Goal: Task Accomplishment & Management: Manage account settings

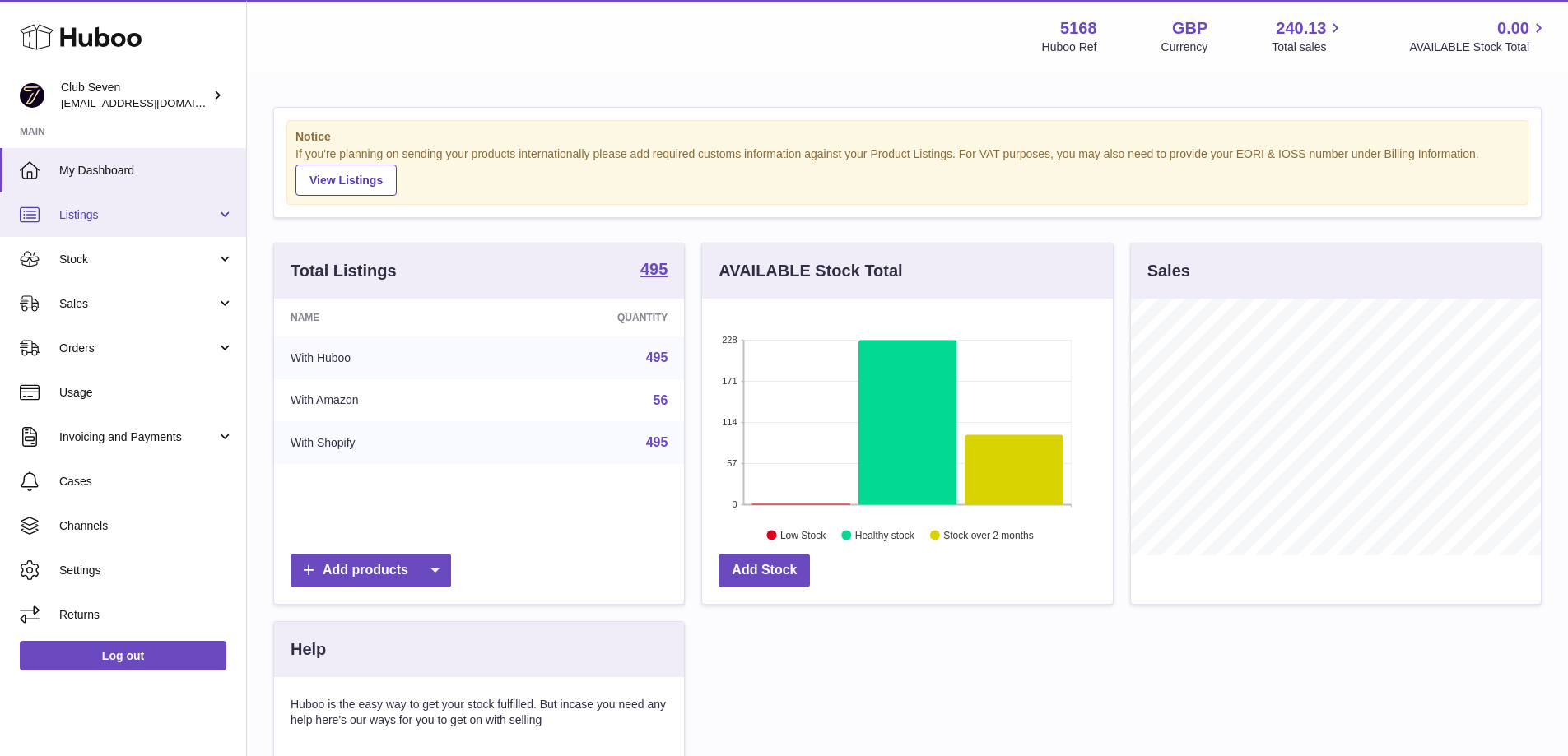
click at [88, 222] on span "Listings" at bounding box center [137, 214] width 157 height 15
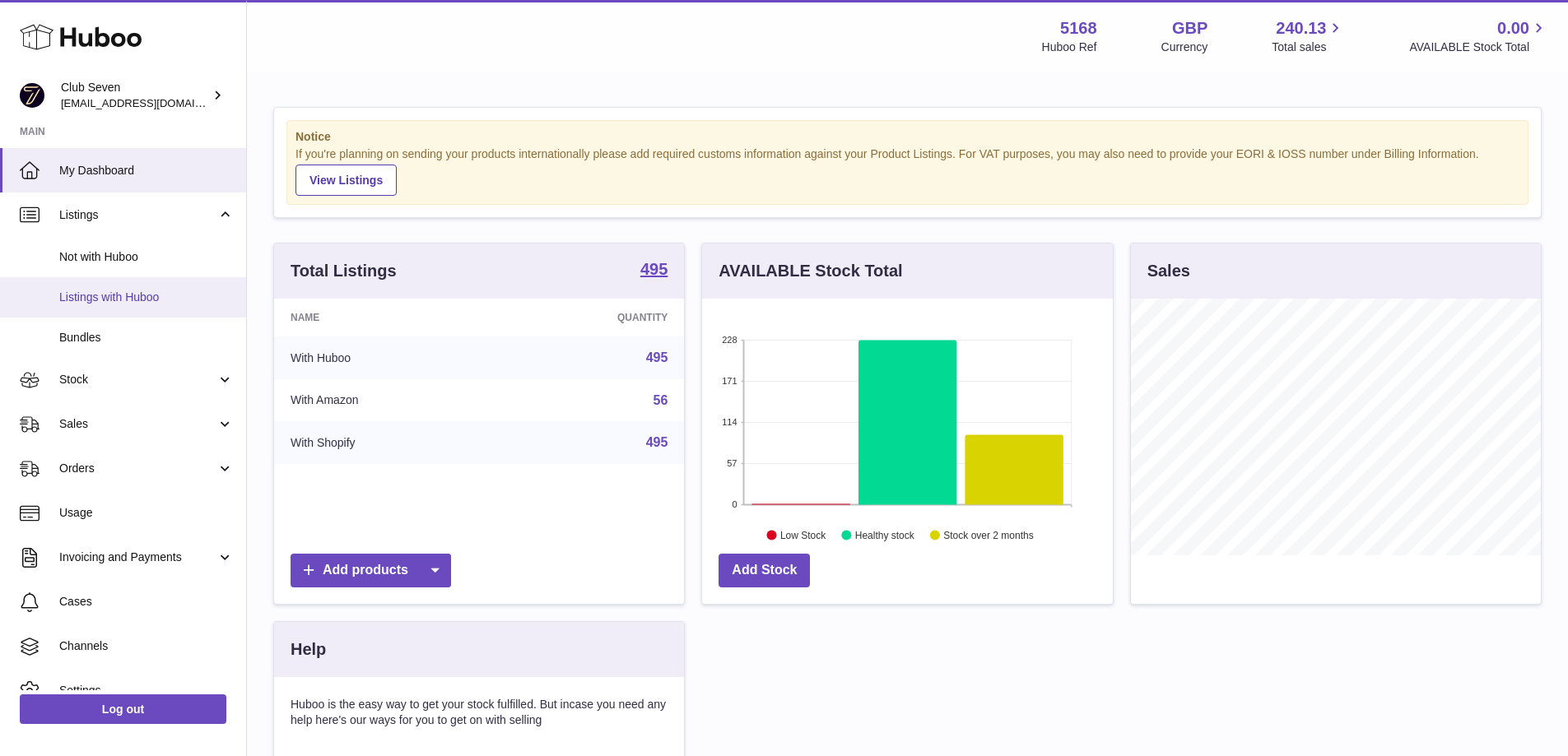
click at [102, 300] on span "Listings with Huboo" at bounding box center [146, 297] width 174 height 15
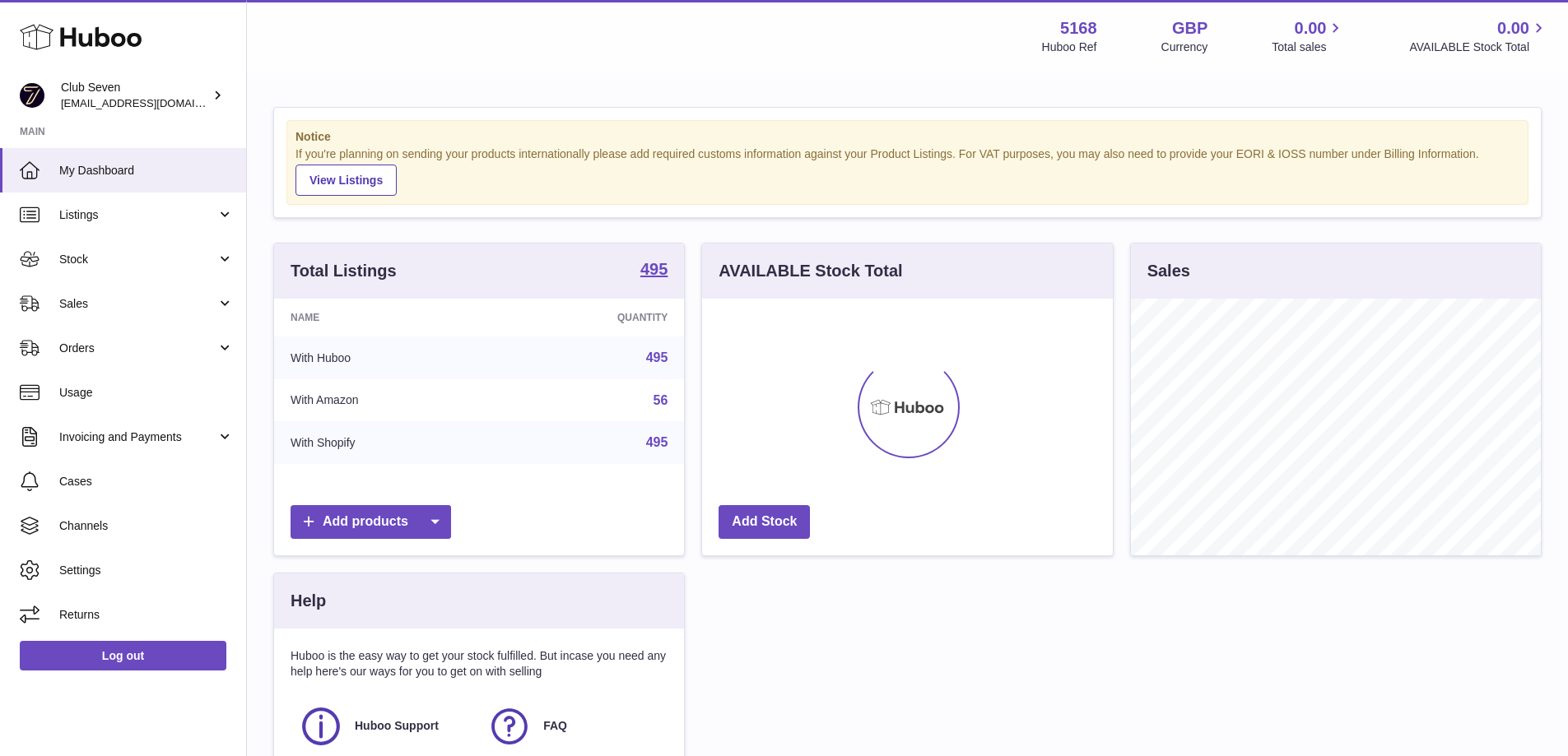
scroll to position [256, 411]
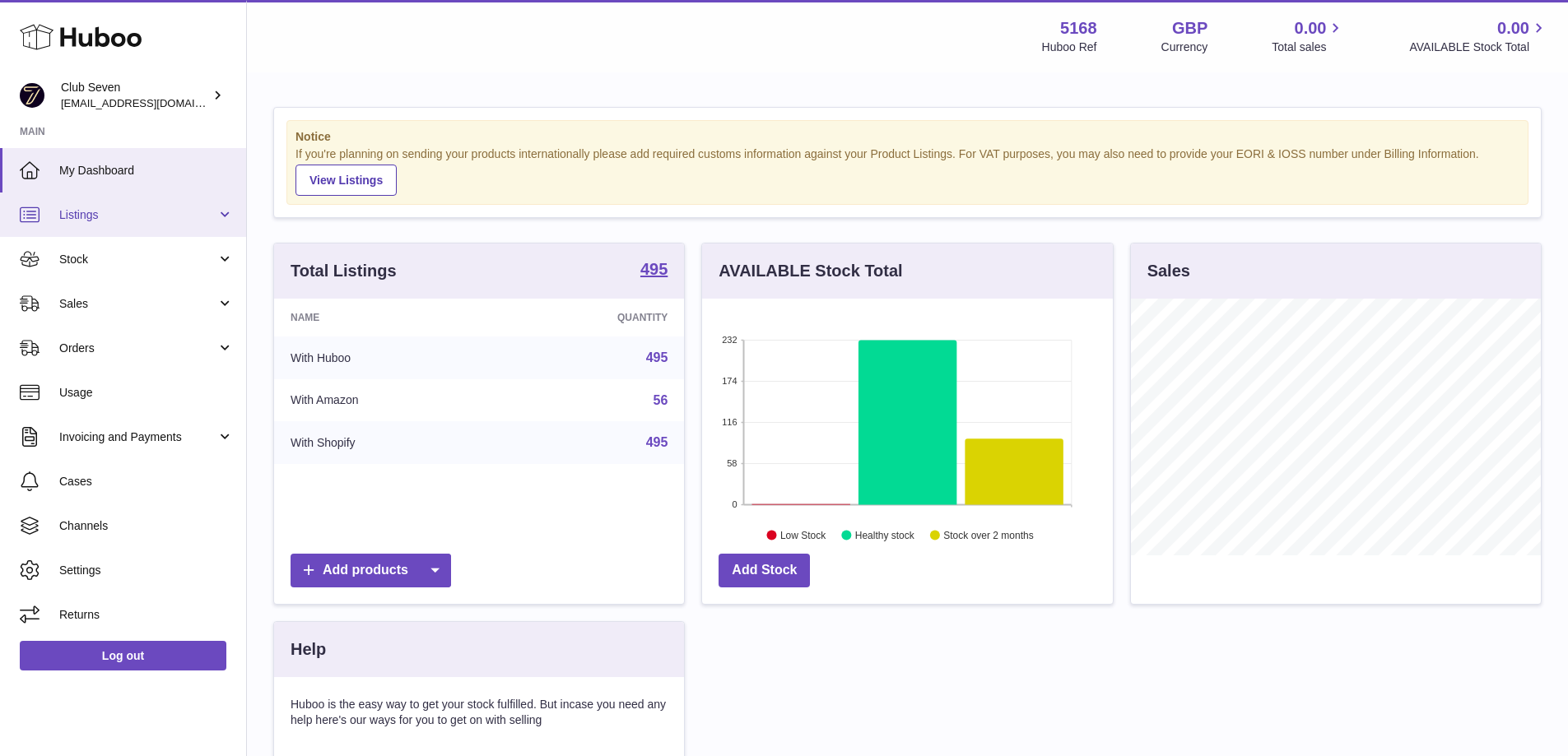
click at [101, 216] on span "Listings" at bounding box center [137, 214] width 157 height 15
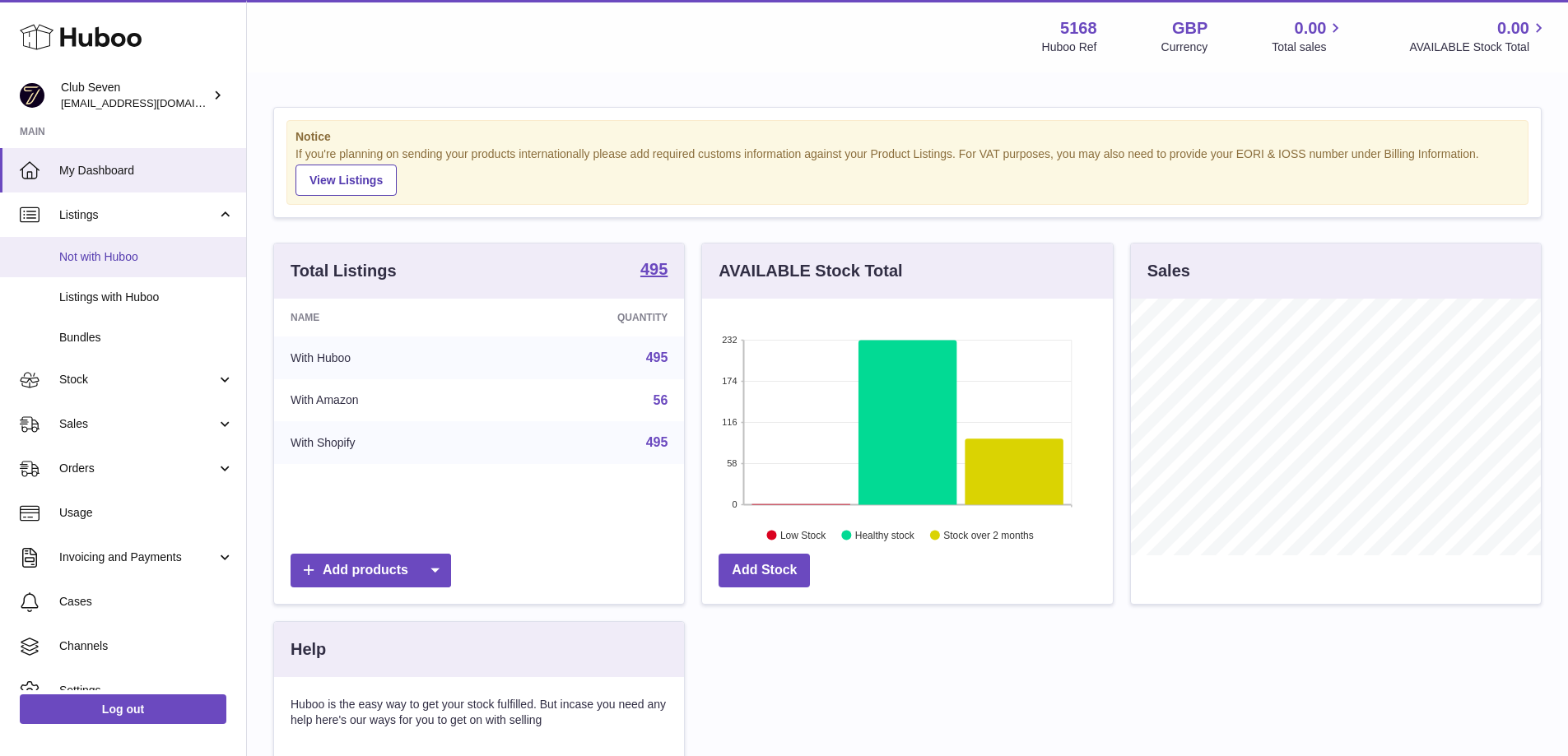
click at [101, 251] on span "Not with Huboo" at bounding box center [146, 256] width 174 height 15
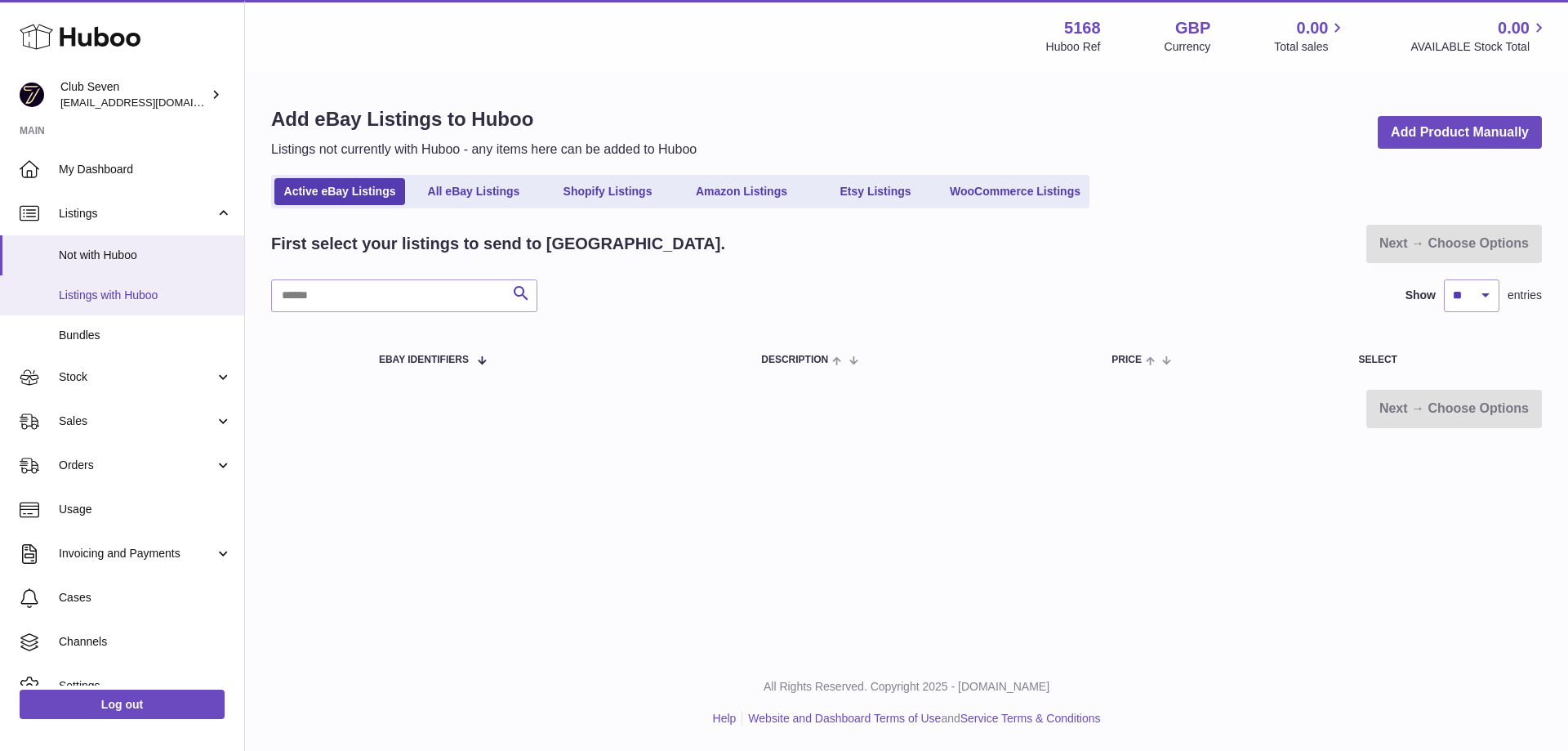
click at [105, 292] on span "Listings with Huboo" at bounding box center [145, 295] width 173 height 15
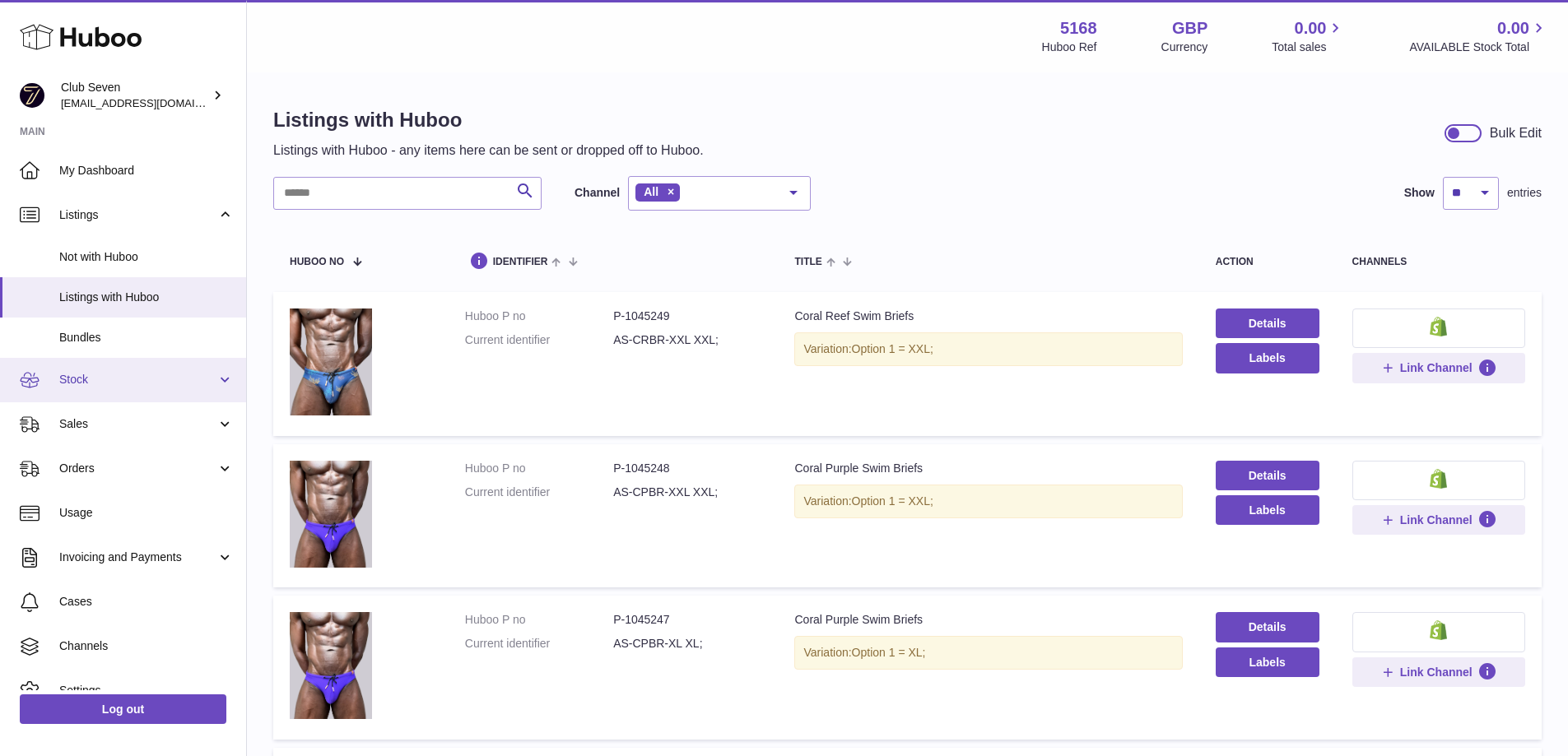
click at [101, 379] on span "Stock" at bounding box center [137, 379] width 157 height 15
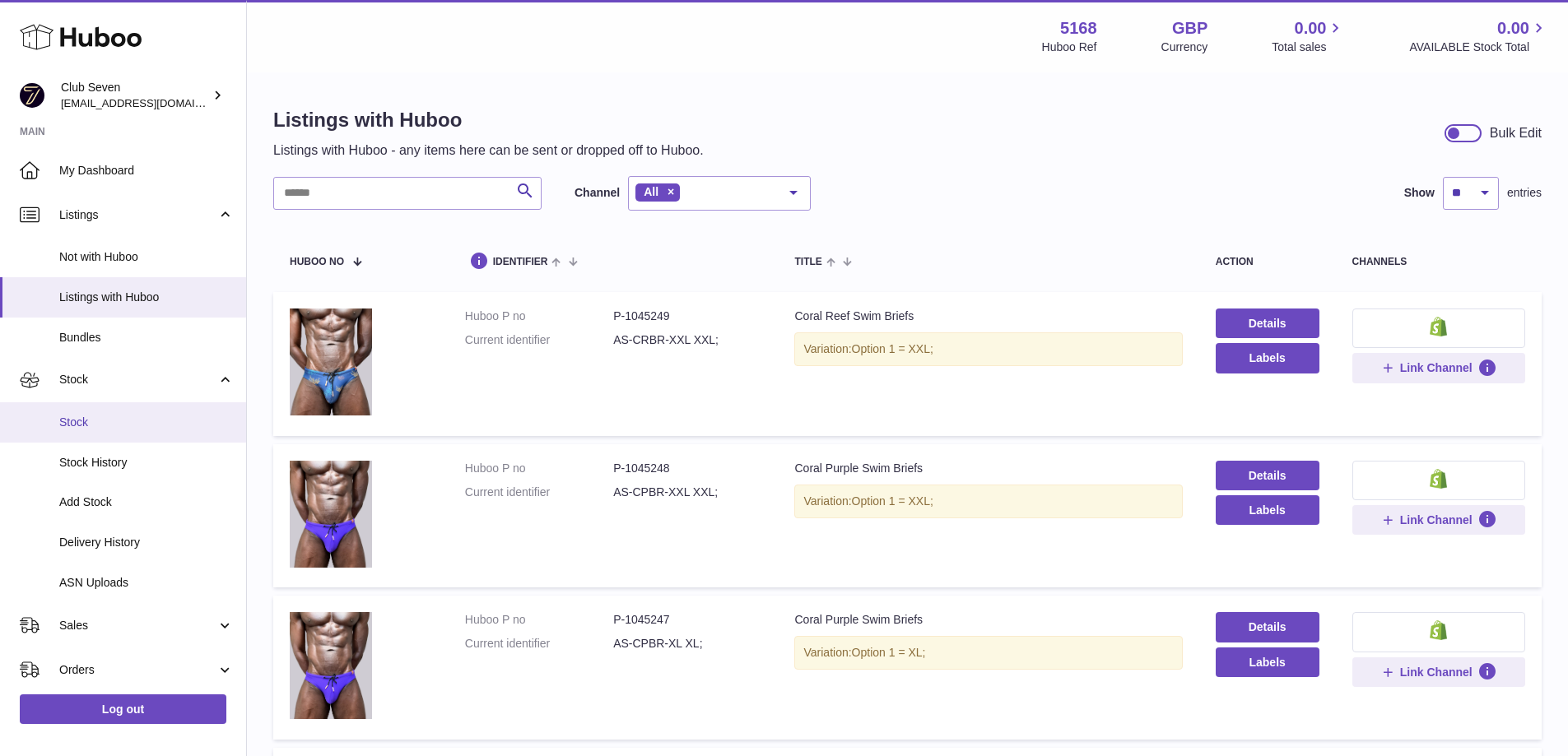
click at [96, 417] on span "Stock" at bounding box center [146, 421] width 174 height 15
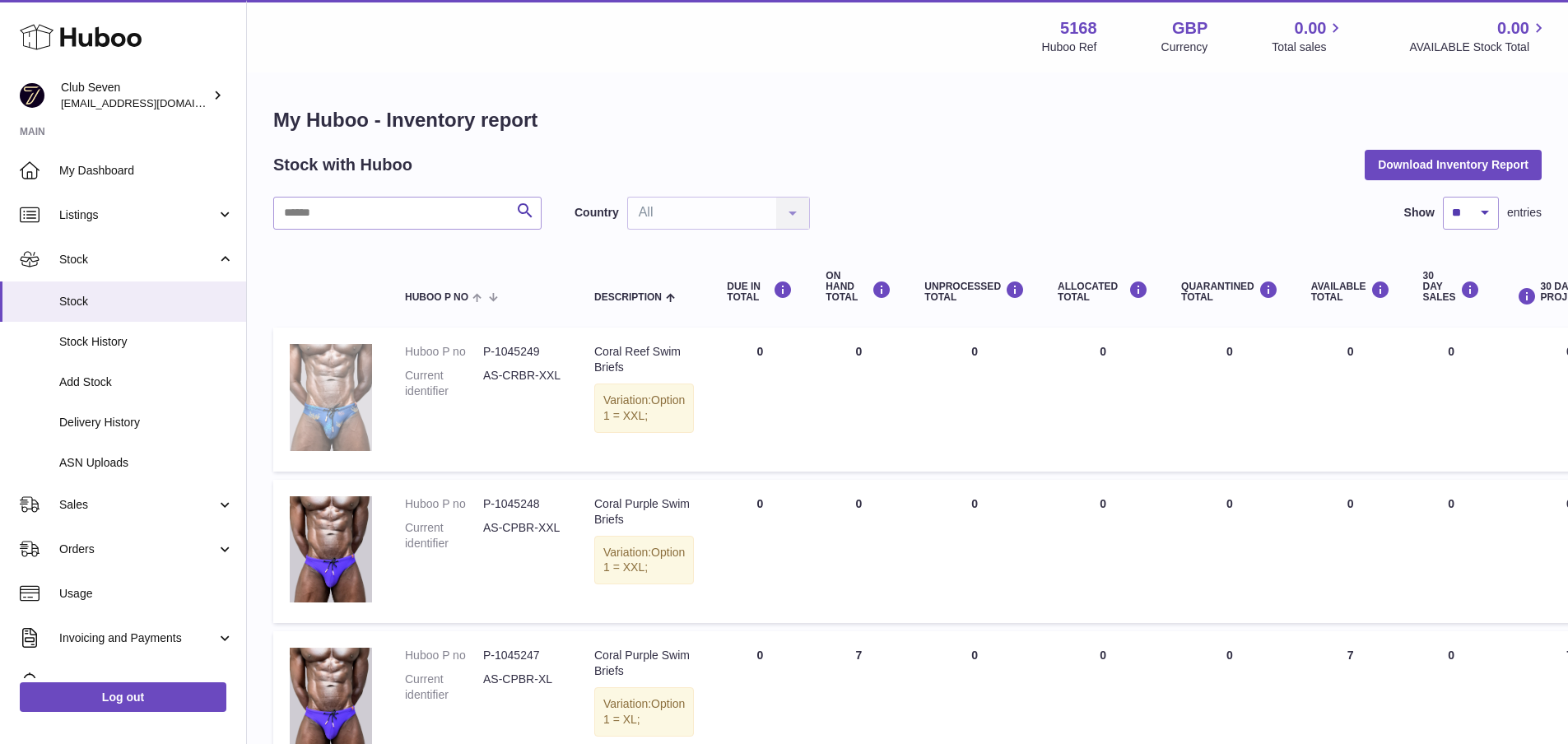
click at [318, 381] on img at bounding box center [331, 397] width 83 height 107
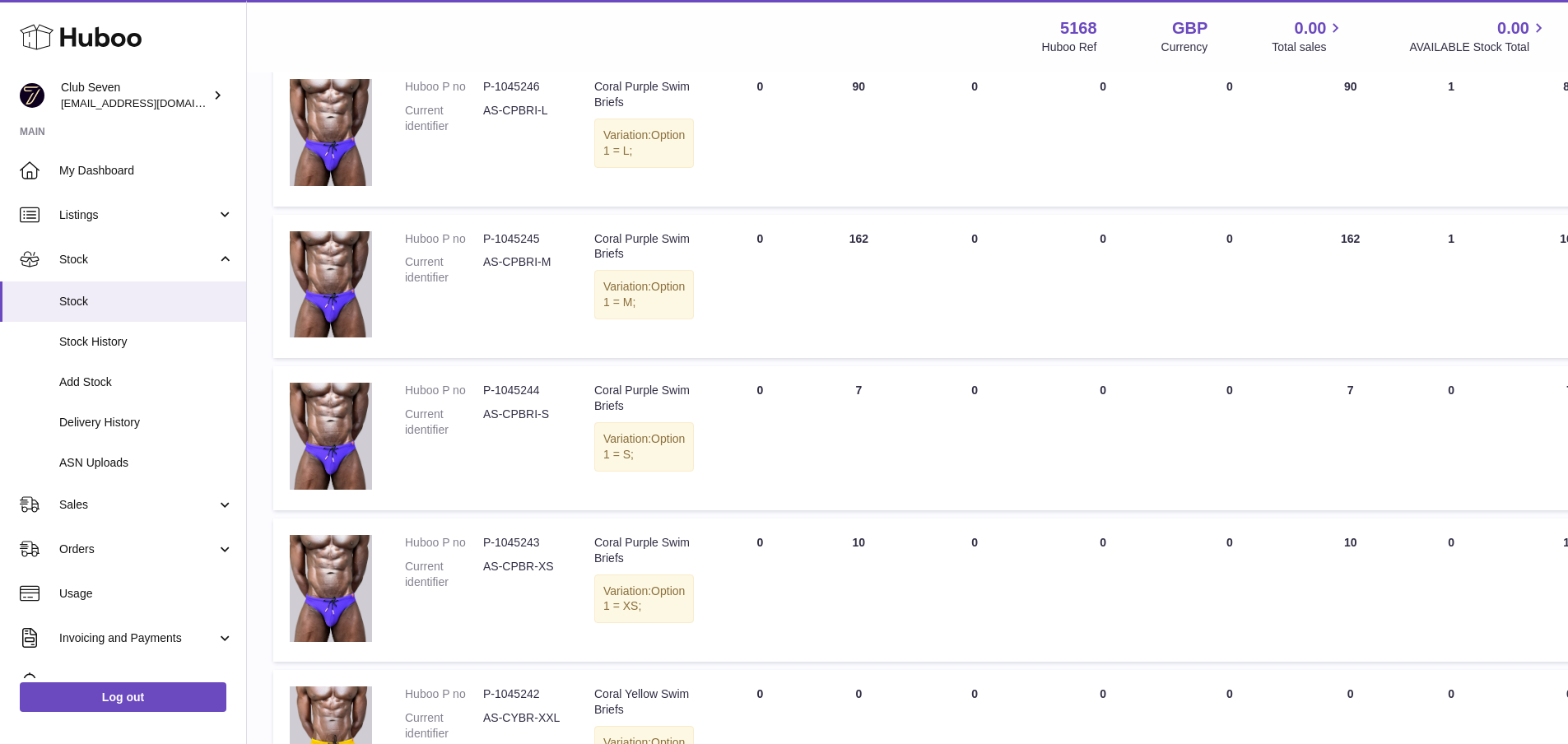
scroll to position [741, 0]
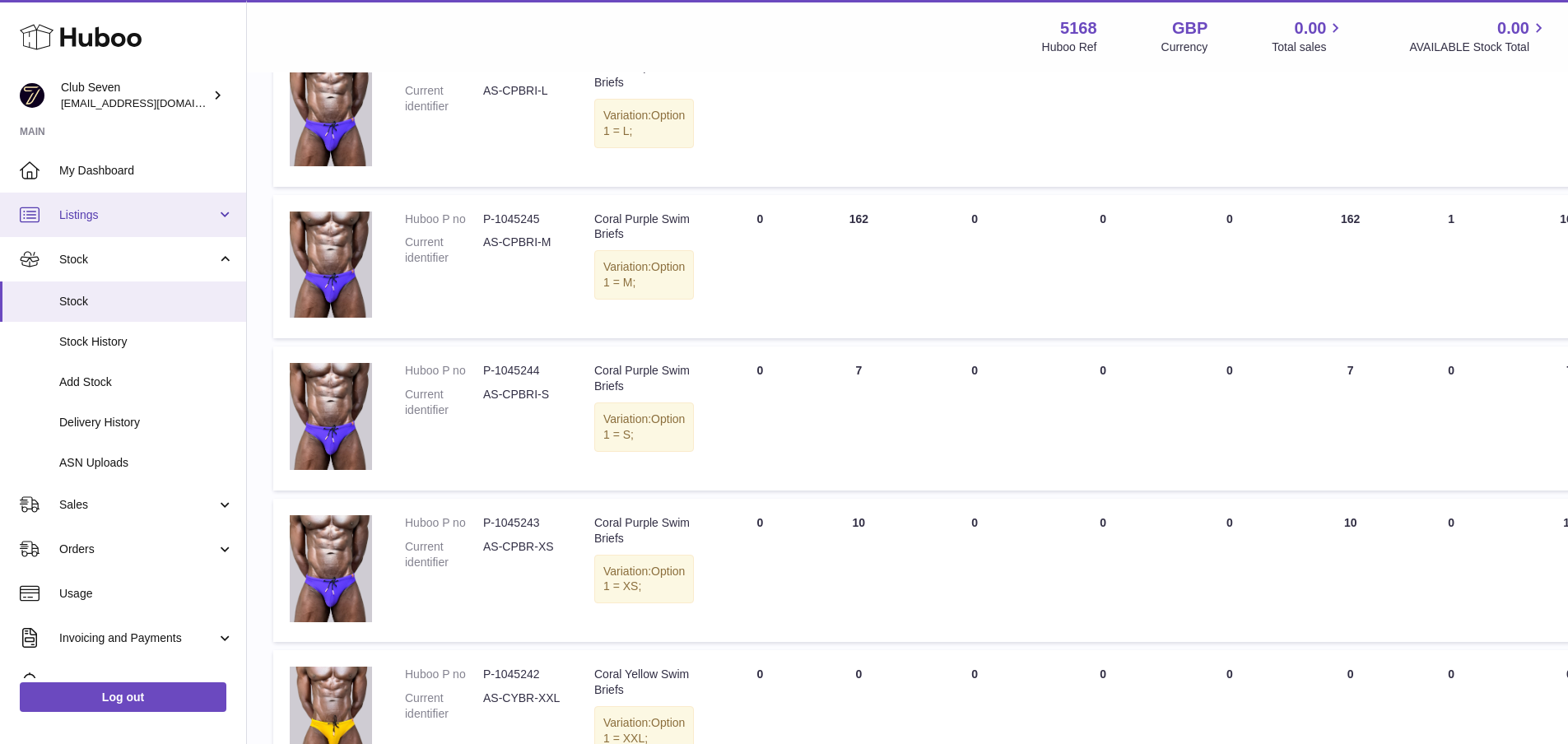
click at [83, 215] on span "Listings" at bounding box center [137, 214] width 157 height 15
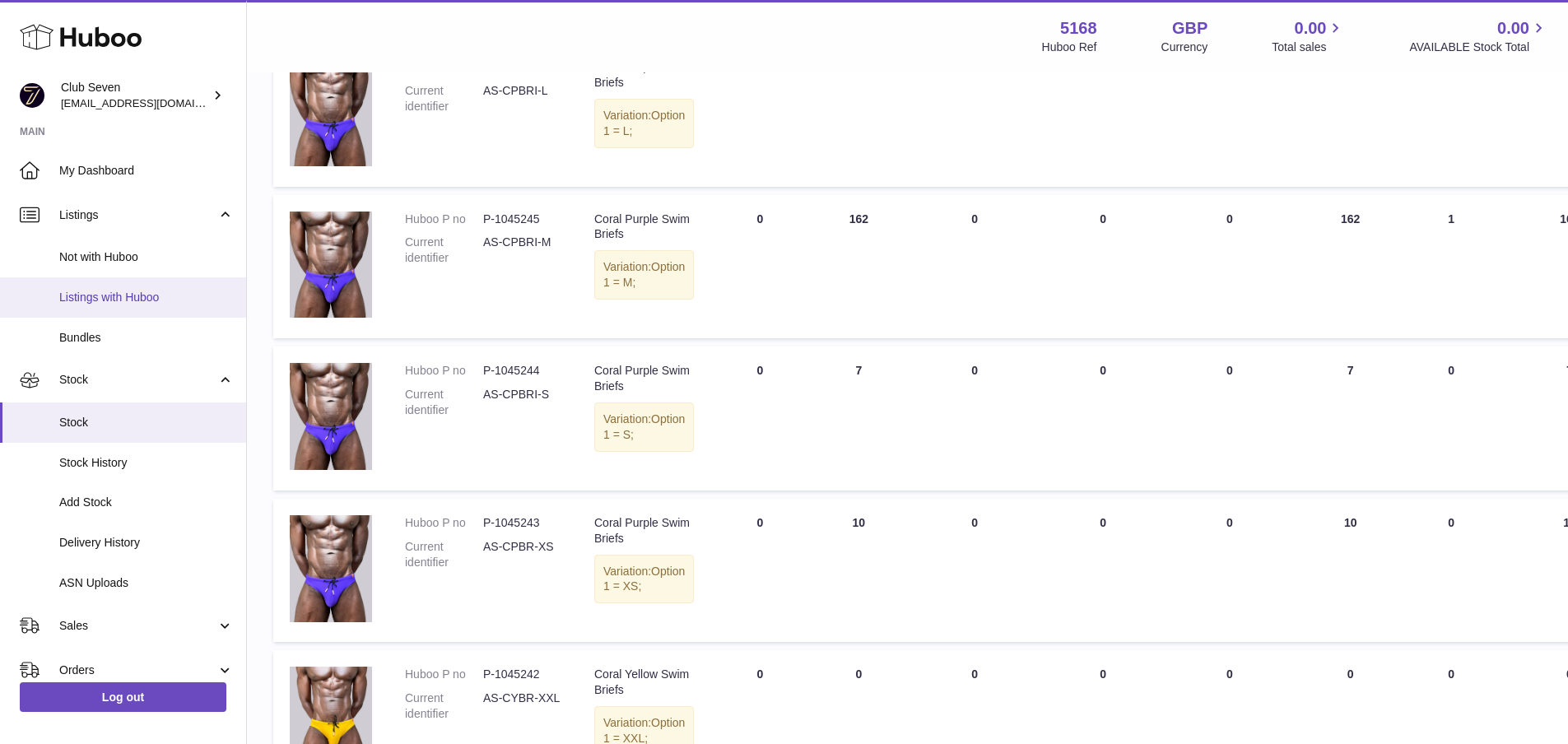
click at [93, 300] on span "Listings with Huboo" at bounding box center [146, 297] width 174 height 15
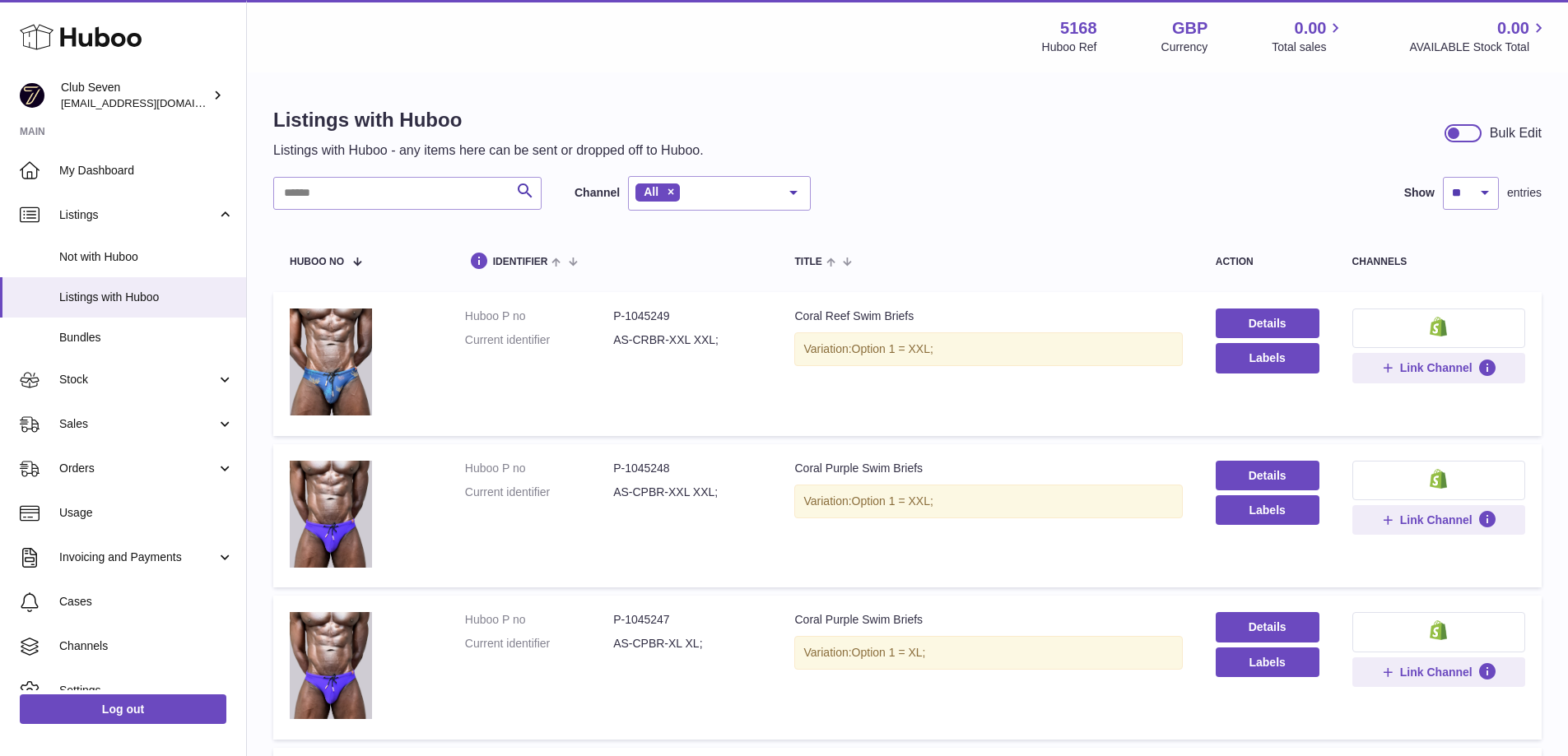
click at [1469, 133] on div at bounding box center [1462, 134] width 37 height 18
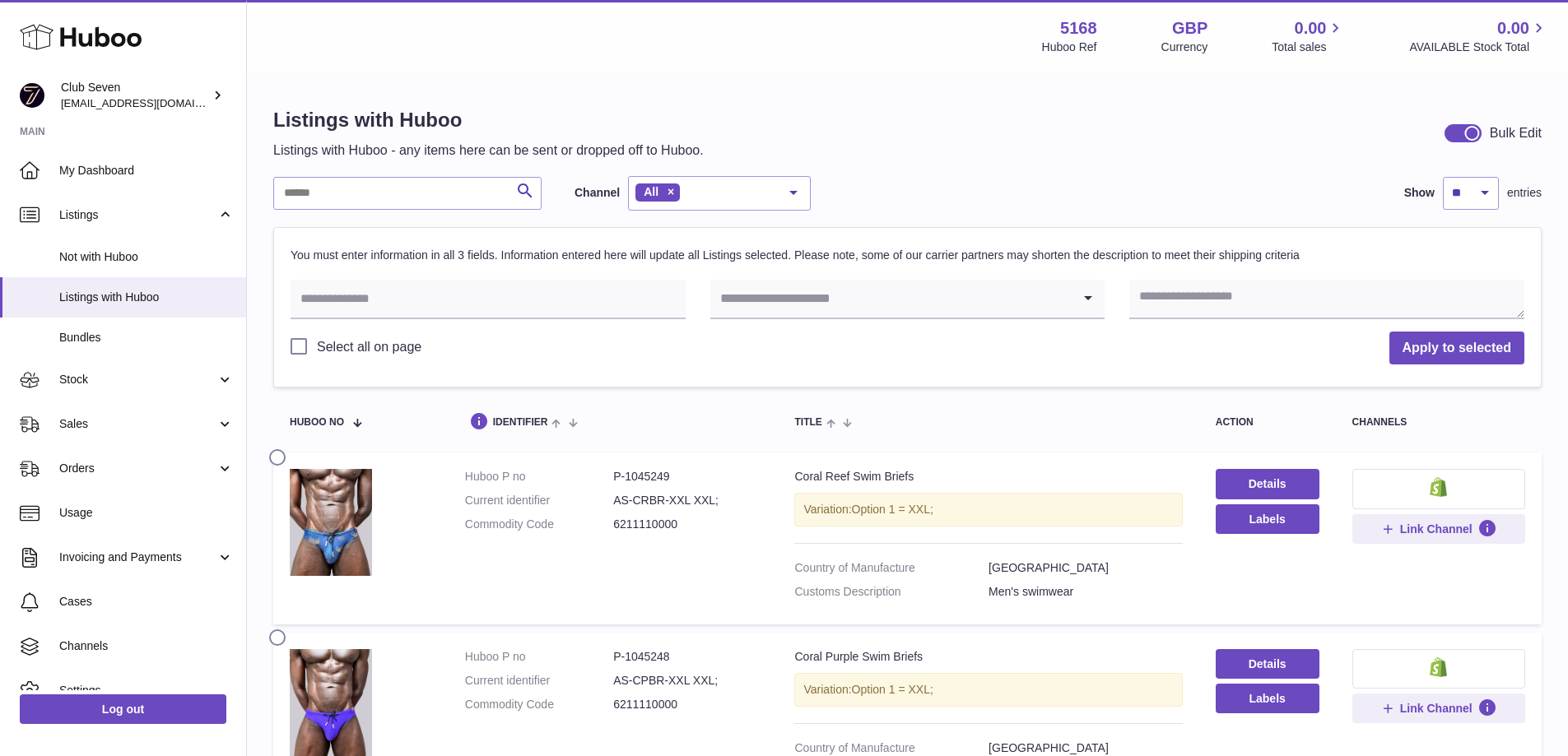
click at [639, 529] on dd "6211110000" at bounding box center [686, 524] width 148 height 15
copy dd "6211110000"
